Goal: Task Accomplishment & Management: Manage account settings

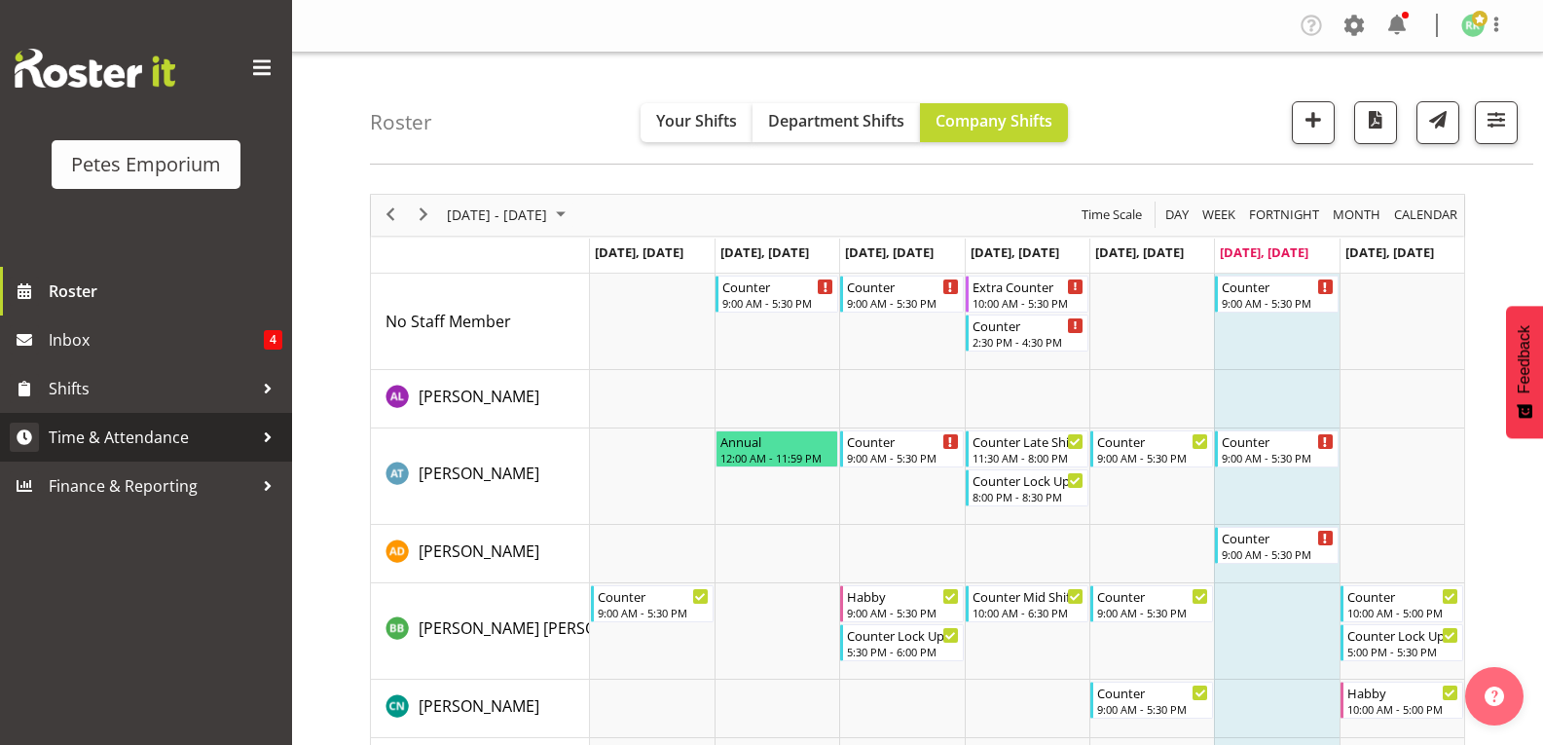
click at [150, 432] on span "Time & Attendance" at bounding box center [151, 437] width 204 height 29
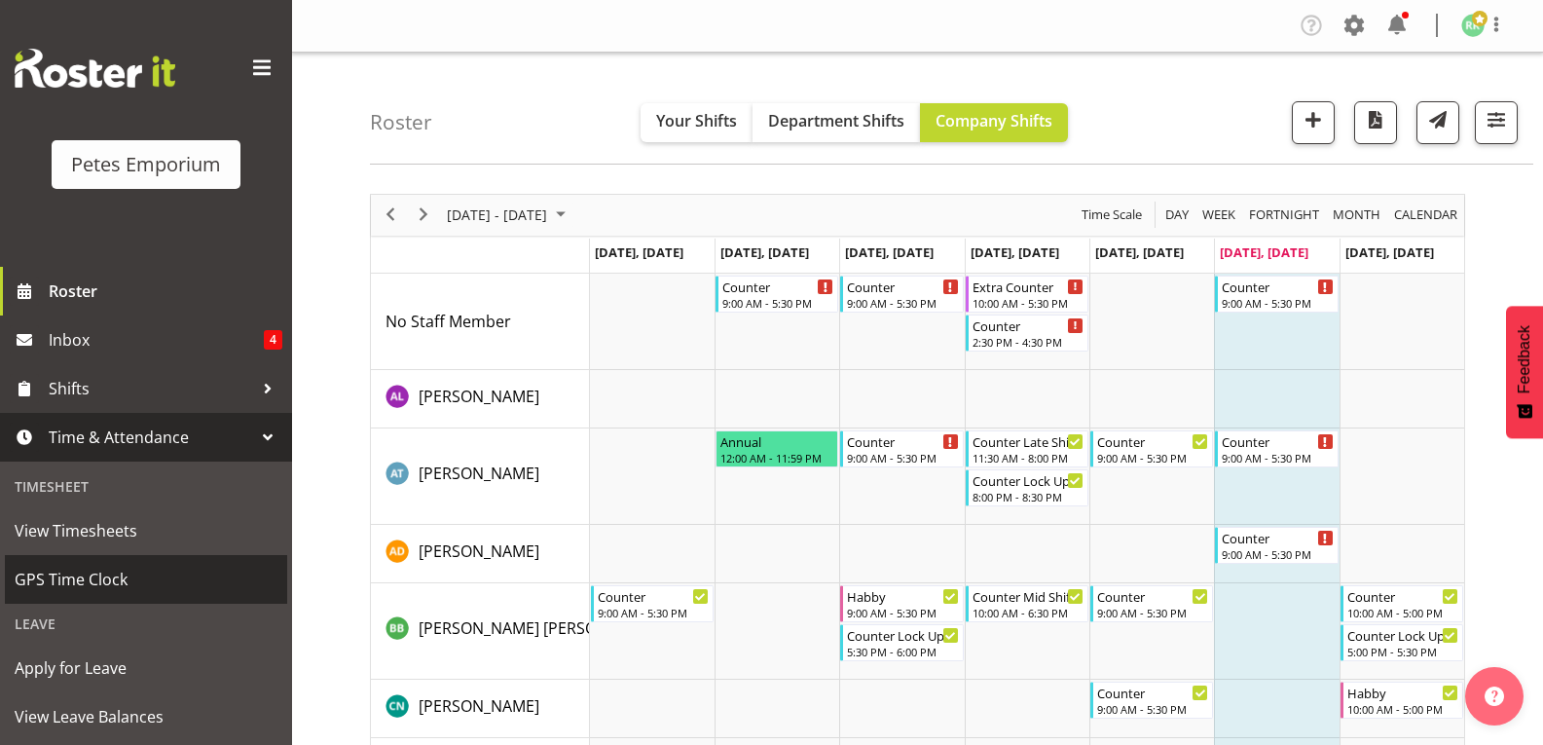
click at [93, 569] on span "GPS Time Clock" at bounding box center [146, 579] width 263 height 29
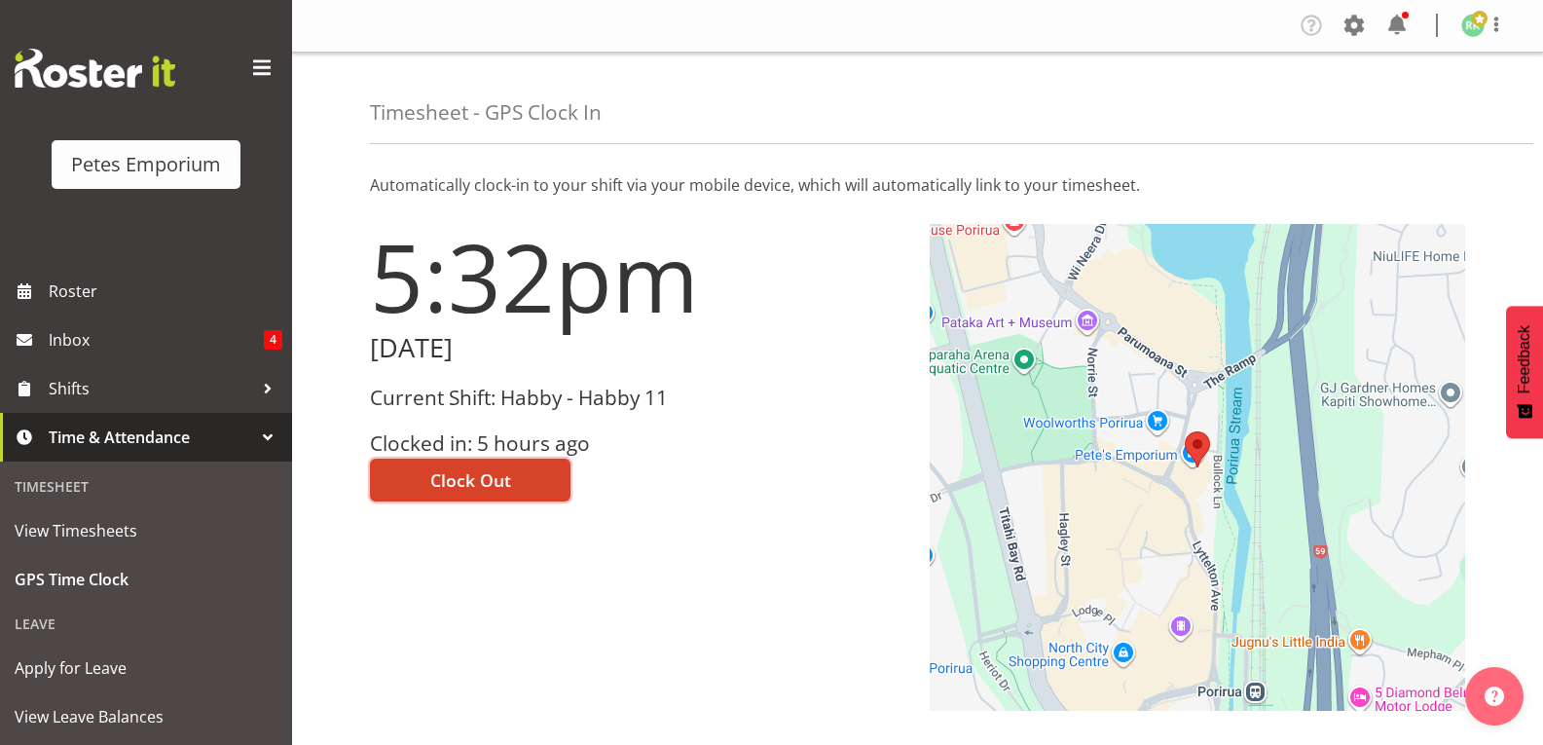
click at [546, 485] on button "Clock Out" at bounding box center [470, 480] width 201 height 43
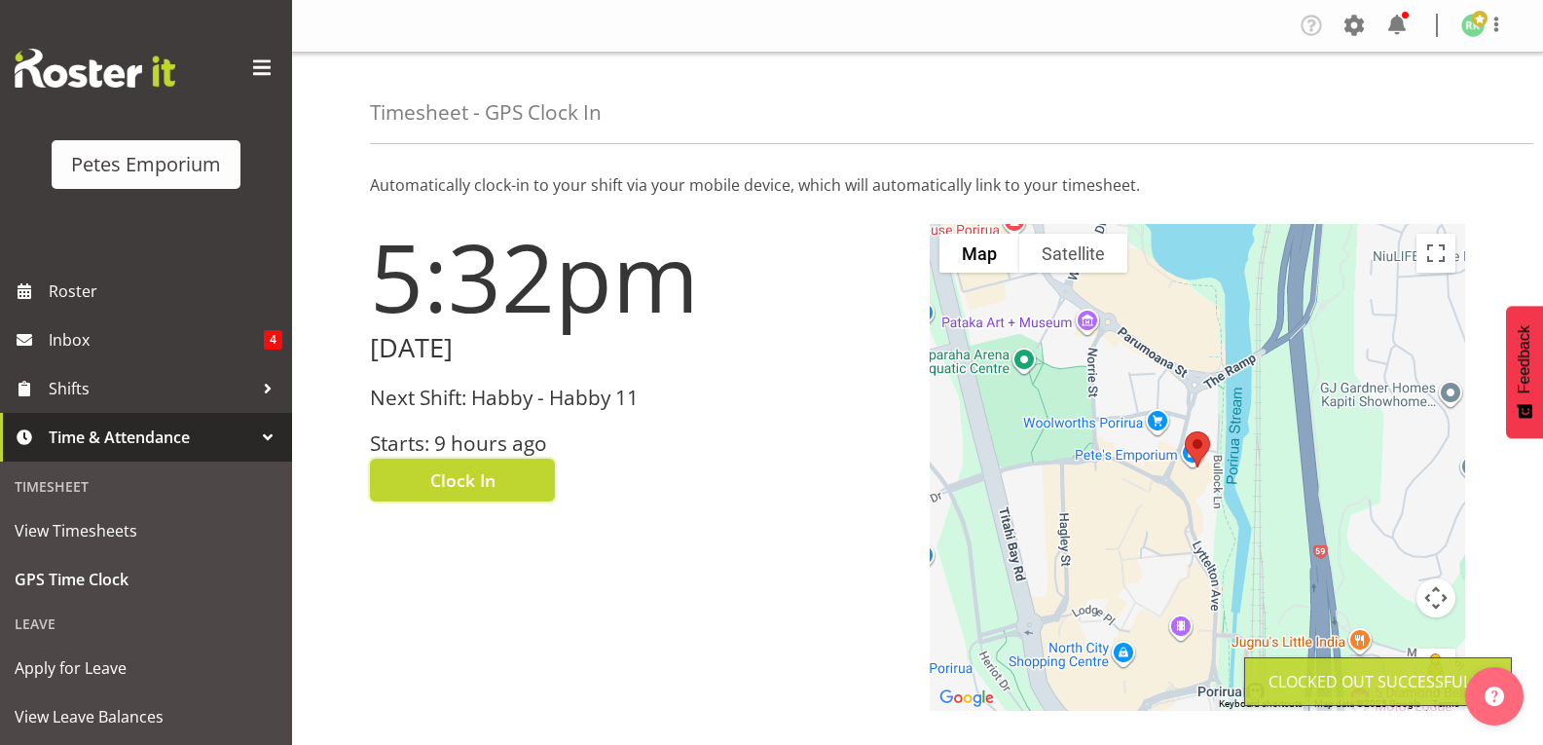
click at [1482, 30] on img at bounding box center [1473, 25] width 23 height 23
click at [1432, 101] on link "Log Out" at bounding box center [1414, 102] width 187 height 35
